Goal: Use online tool/utility: Utilize a website feature to perform a specific function

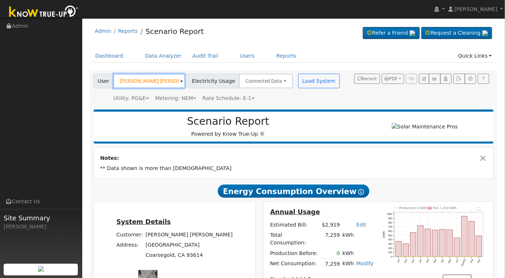
drag, startPoint x: 0, startPoint y: 0, endPoint x: 164, endPoint y: 80, distance: 182.7
click at [164, 80] on input "[PERSON_NAME] [PERSON_NAME]" at bounding box center [149, 81] width 72 height 15
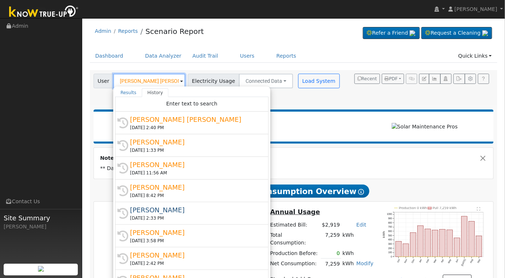
click at [161, 80] on input "[PERSON_NAME] [PERSON_NAME]" at bounding box center [149, 81] width 72 height 15
click at [161, 80] on input "[PERSON_NAME] n" at bounding box center [149, 81] width 72 height 15
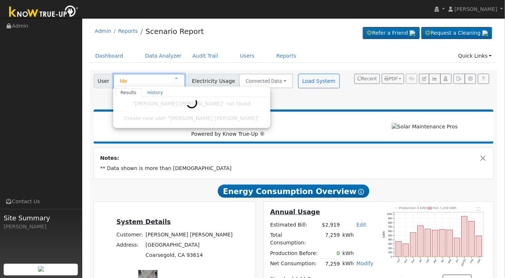
type input "M"
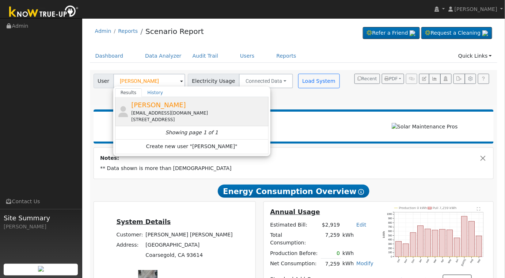
click at [174, 115] on div "[EMAIL_ADDRESS][DOMAIN_NAME]" at bounding box center [199, 113] width 136 height 7
type input "[PERSON_NAME]"
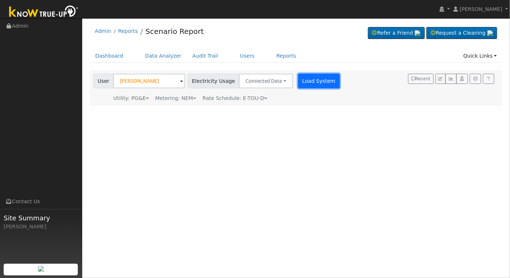
click at [299, 80] on button "Load System" at bounding box center [319, 81] width 42 height 15
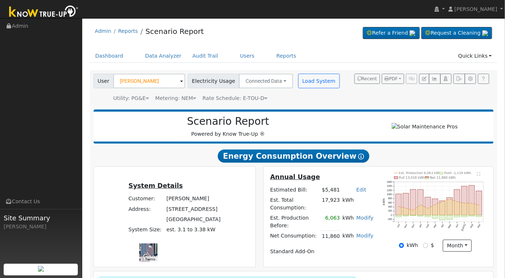
scroll to position [107, 0]
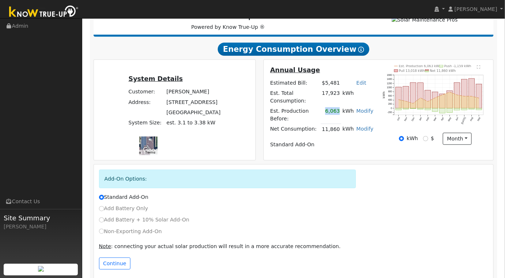
drag, startPoint x: 329, startPoint y: 110, endPoint x: 341, endPoint y: 110, distance: 11.3
click at [341, 110] on td "6,063" at bounding box center [331, 115] width 20 height 18
click at [343, 140] on div "Annual Usage Estimated Bill: $5,481 Edit Estimated Bill $ Annual Est. Total Con…" at bounding box center [322, 110] width 114 height 90
click at [113, 258] on button "Continue" at bounding box center [114, 264] width 31 height 12
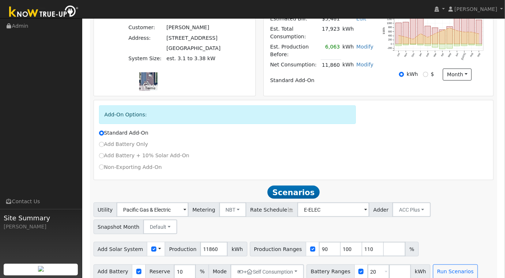
scroll to position [172, 0]
click at [207, 242] on input "11860" at bounding box center [213, 249] width 27 height 15
click at [206, 243] on input "11163" at bounding box center [213, 249] width 27 height 15
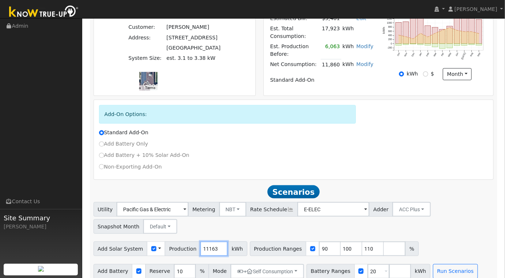
click at [206, 243] on input "11163" at bounding box center [213, 249] width 27 height 15
type input "12000"
click at [319, 242] on input "90" at bounding box center [330, 249] width 22 height 15
type input "100"
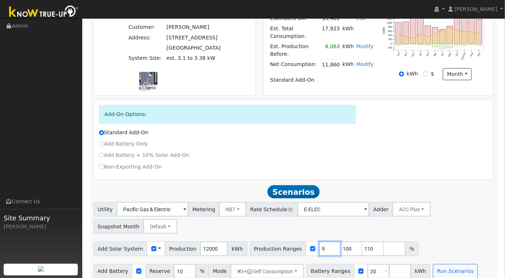
type input "110"
type input "100"
click at [368, 265] on input "20" at bounding box center [379, 272] width 22 height 15
type input "2"
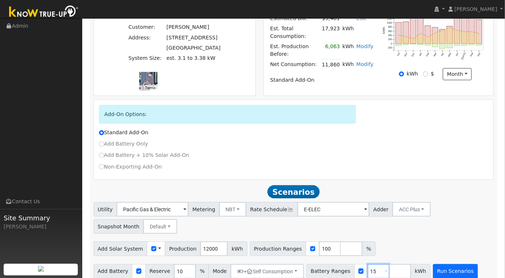
type input "15"
click at [438, 265] on button "Run Scenarios" at bounding box center [455, 272] width 45 height 15
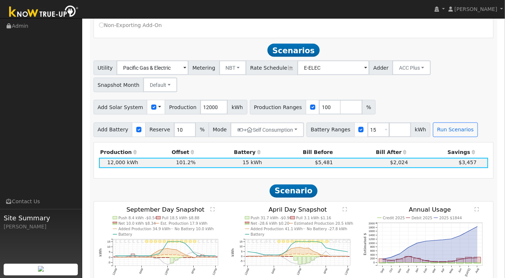
scroll to position [327, 0]
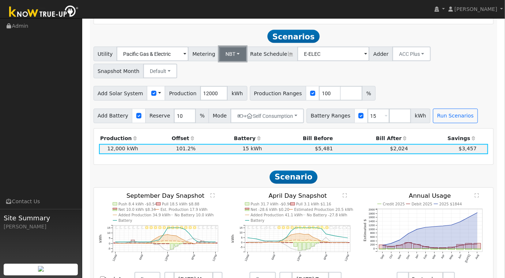
click at [232, 47] on button "NBT" at bounding box center [232, 54] width 27 height 15
click at [234, 65] on link "NEM" at bounding box center [239, 70] width 51 height 10
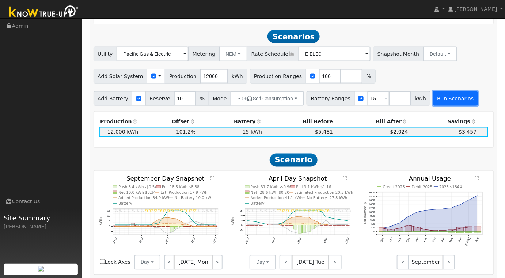
click at [439, 91] on button "Run Scenarios" at bounding box center [455, 98] width 45 height 15
